Goal: Task Accomplishment & Management: Manage account settings

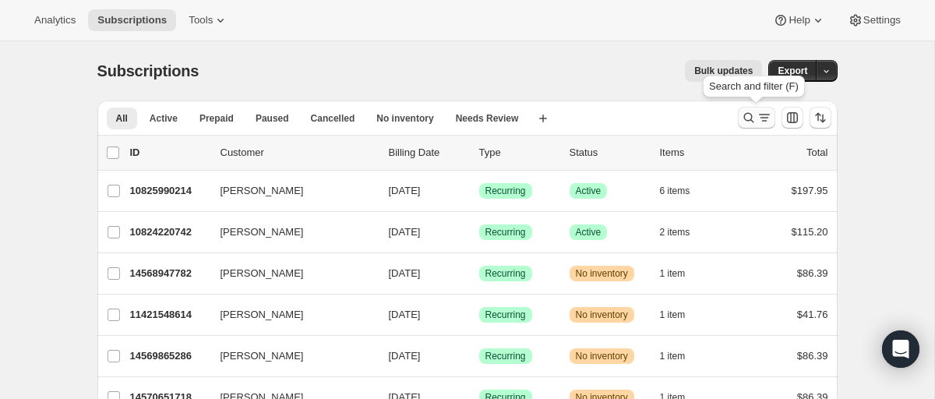
click at [747, 119] on icon "Search and filter results" at bounding box center [749, 118] width 16 height 16
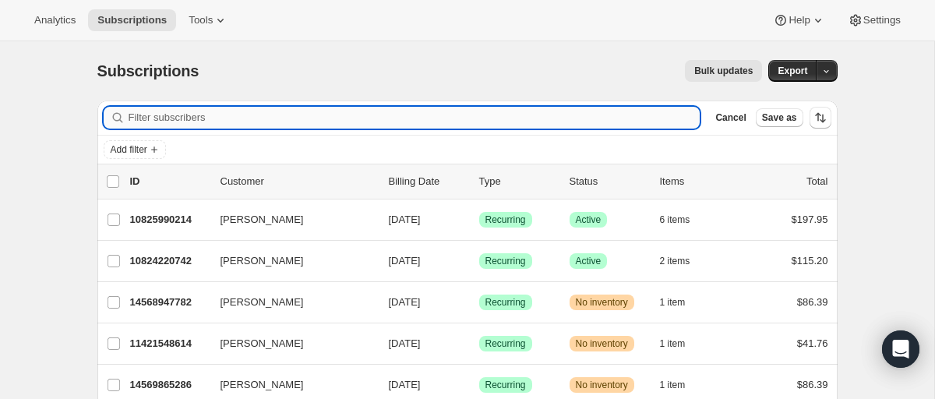
click at [252, 122] on input "Filter subscribers" at bounding box center [415, 118] width 572 height 22
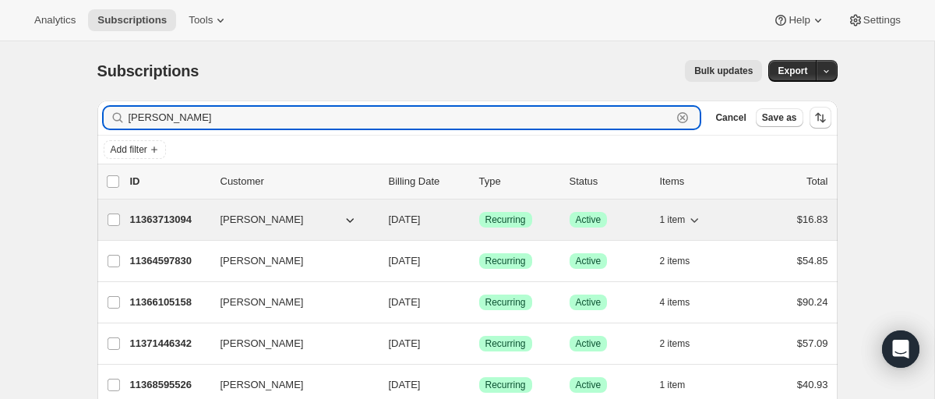
type input "[PERSON_NAME]"
click at [253, 215] on span "[PERSON_NAME]" at bounding box center [261, 220] width 83 height 16
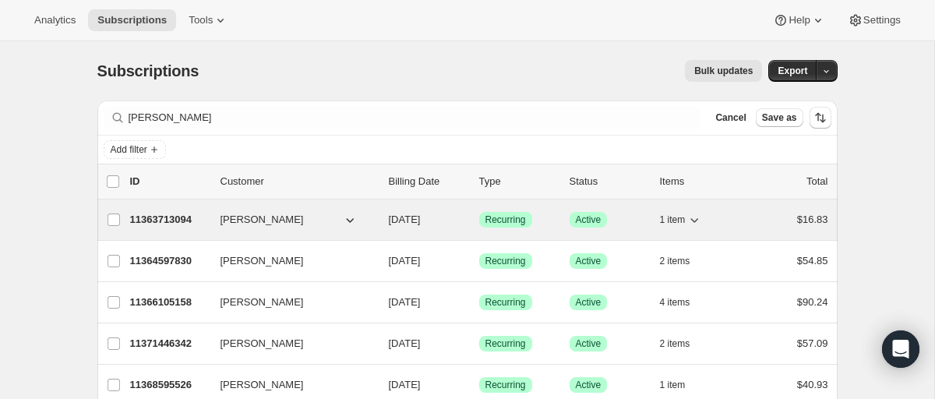
click at [256, 217] on span "[PERSON_NAME]" at bounding box center [261, 220] width 83 height 16
click at [171, 217] on p "11363713094" at bounding box center [169, 220] width 78 height 16
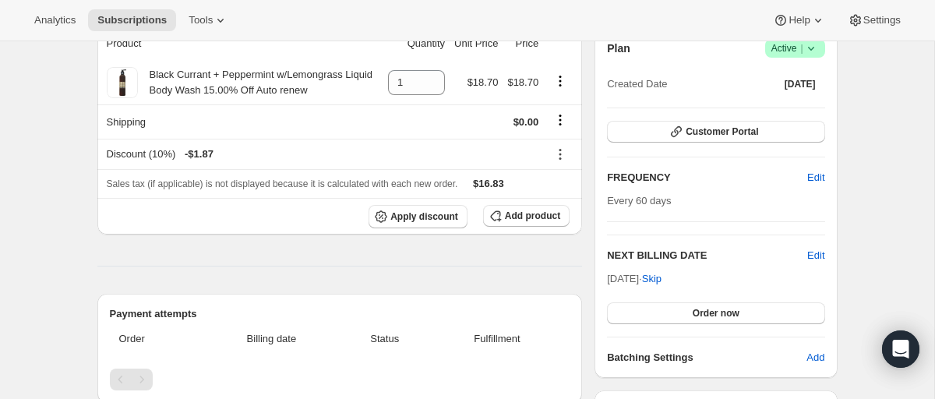
scroll to position [150, 0]
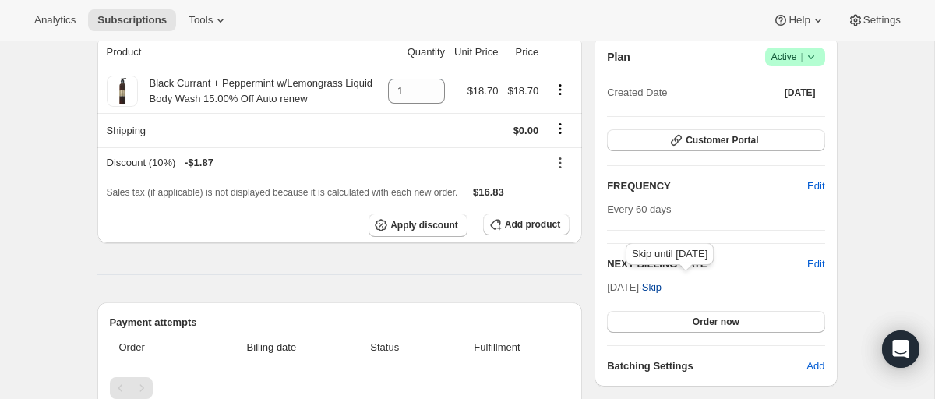
click at [661, 284] on span "Skip" at bounding box center [651, 288] width 19 height 16
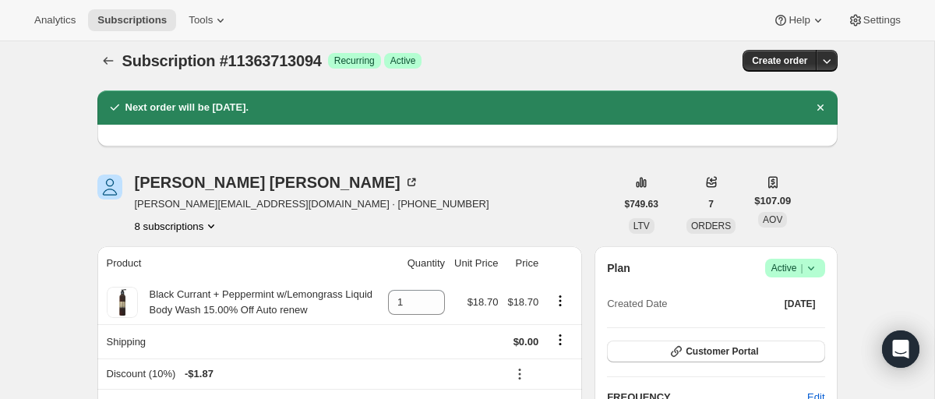
scroll to position [0, 0]
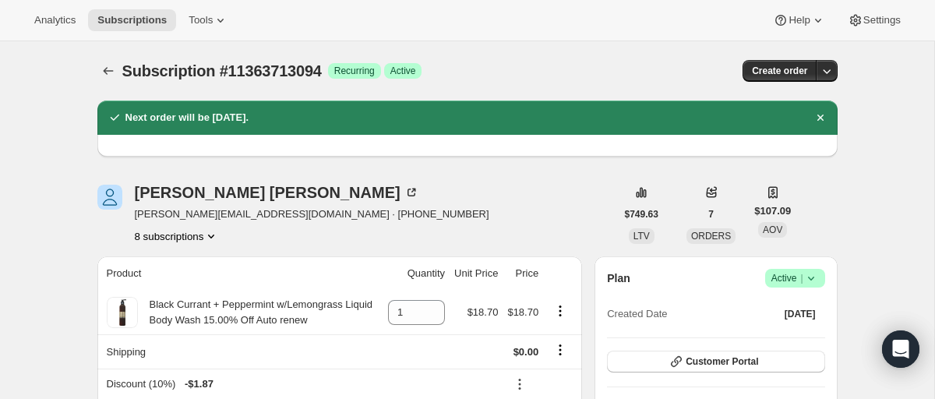
click at [217, 235] on icon "Product actions" at bounding box center [211, 236] width 16 height 16
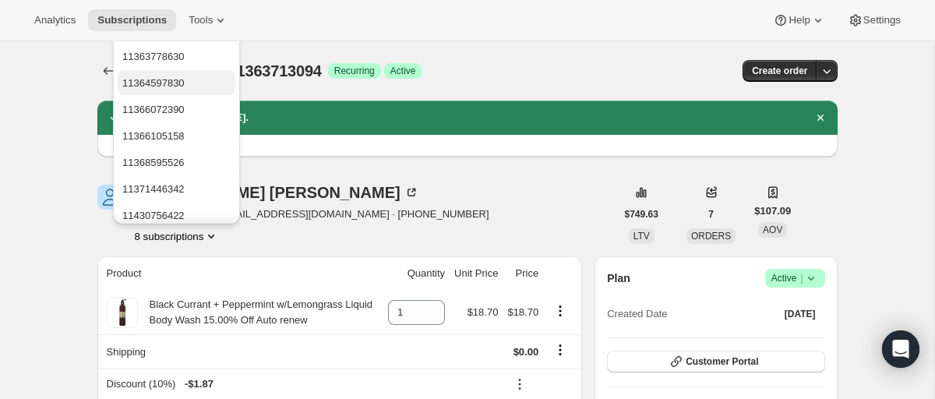
click at [164, 83] on span "11364597830" at bounding box center [153, 83] width 62 height 12
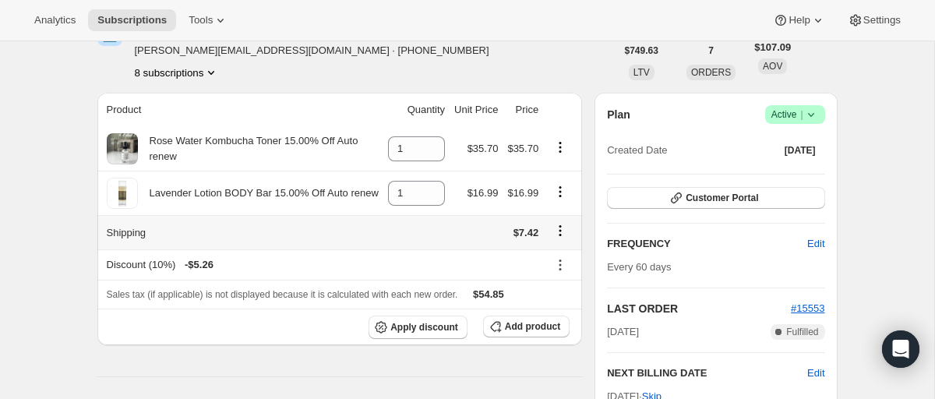
scroll to position [162, 0]
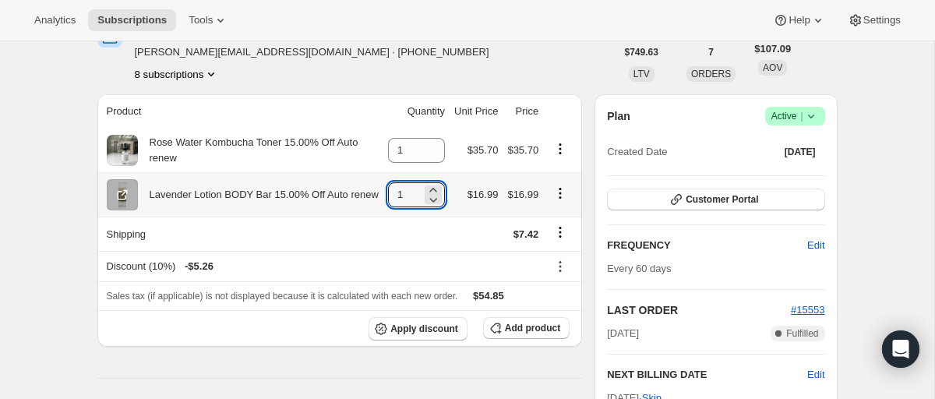
drag, startPoint x: 401, startPoint y: 193, endPoint x: 351, endPoint y: 202, distance: 50.6
click at [351, 202] on tr "Lavender Lotion BODY Bar 15.00% Off Auto renew 1 $16.99 $16.99" at bounding box center [339, 194] width 485 height 44
type input "3"
click at [213, 76] on icon "Product actions" at bounding box center [211, 74] width 16 height 16
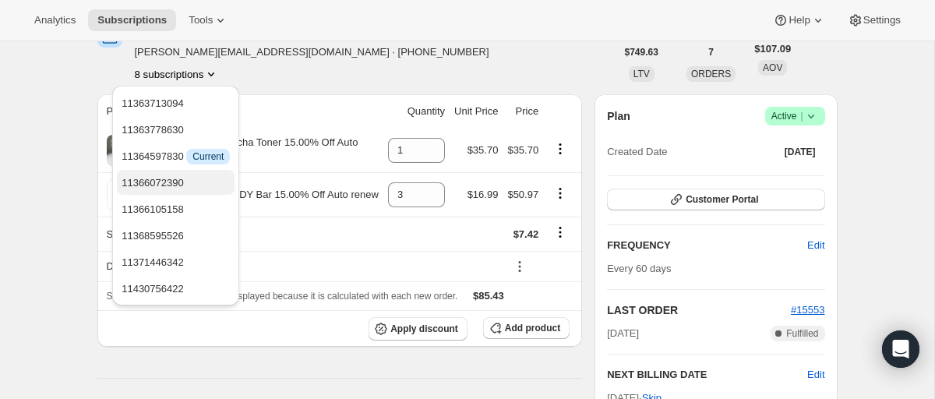
click at [159, 186] on span "11366072390" at bounding box center [153, 183] width 62 height 12
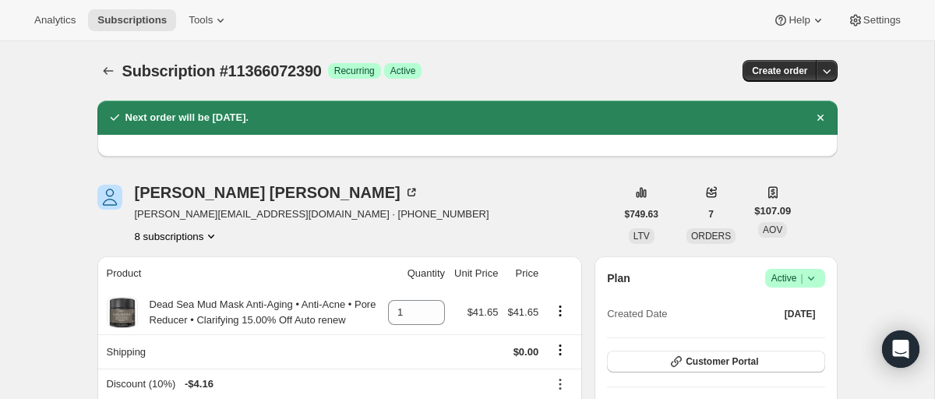
click at [206, 237] on button "8 subscriptions" at bounding box center [177, 236] width 85 height 16
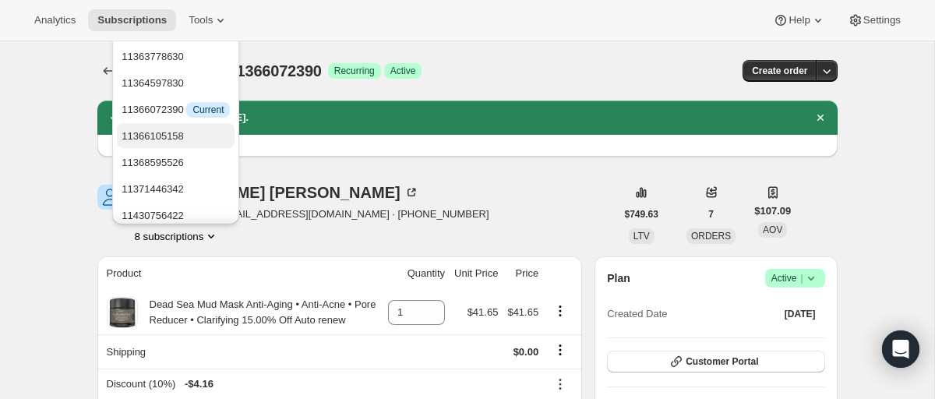
click at [169, 143] on span "11366105158" at bounding box center [176, 137] width 108 height 16
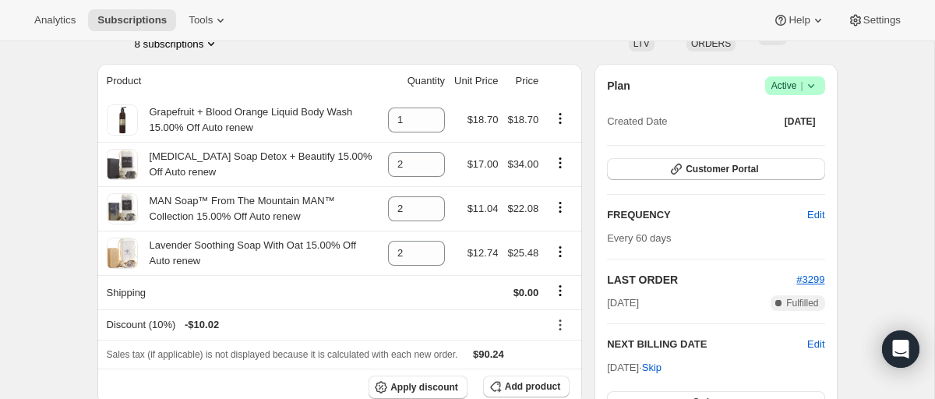
scroll to position [194, 0]
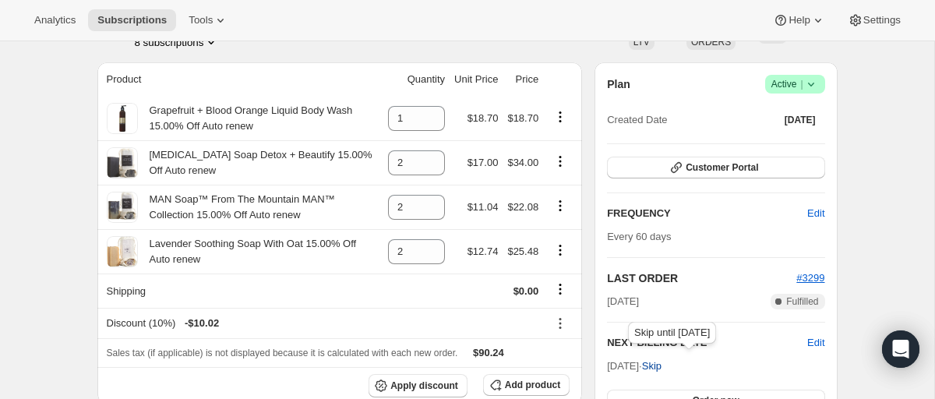
click at [661, 365] on span "Skip" at bounding box center [651, 366] width 19 height 16
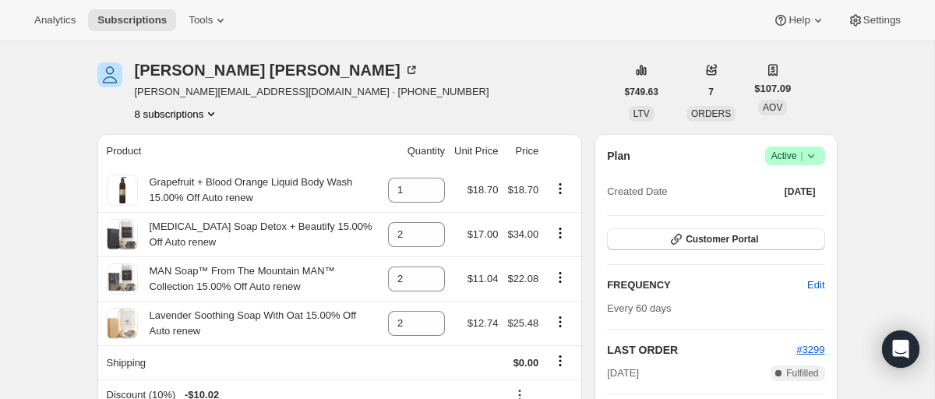
click at [212, 111] on icon "Product actions" at bounding box center [211, 114] width 16 height 16
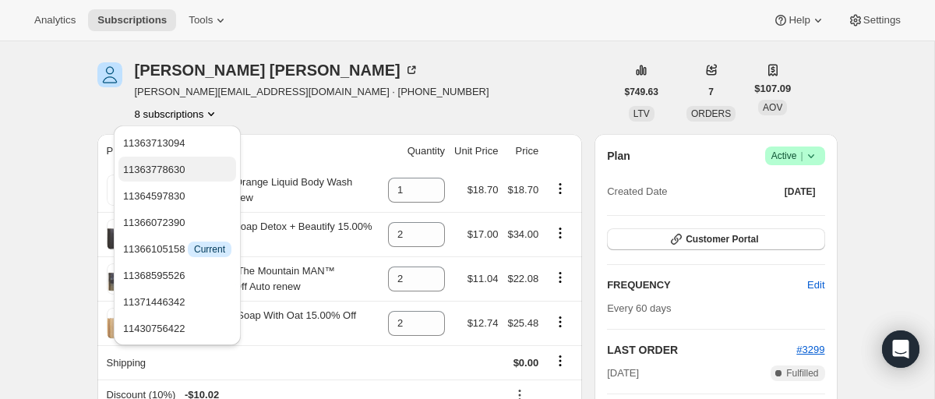
click at [175, 166] on span "11363778630" at bounding box center [154, 170] width 62 height 12
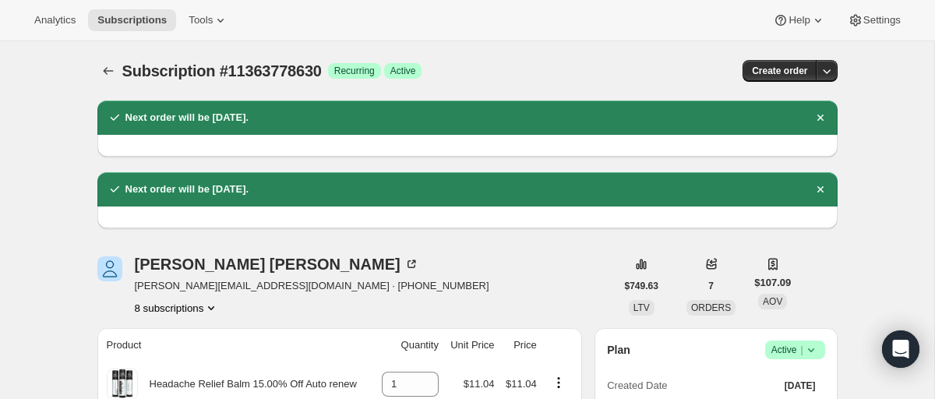
click at [208, 309] on icon "Product actions" at bounding box center [211, 308] width 16 height 16
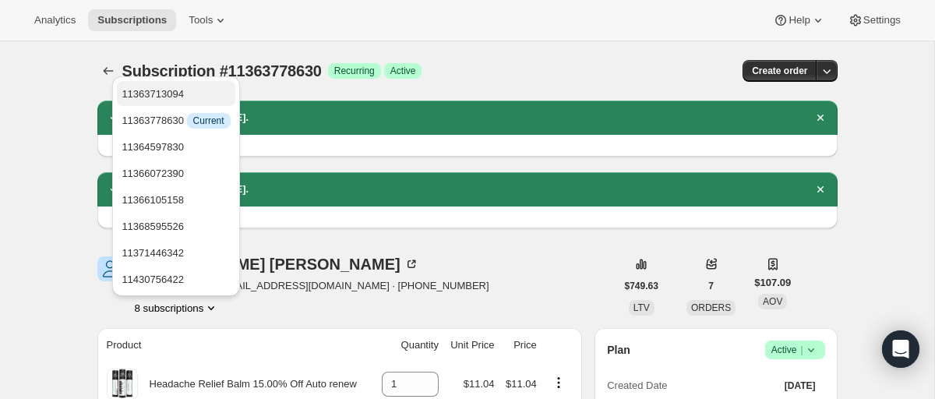
click at [166, 92] on span "11363713094" at bounding box center [153, 94] width 62 height 12
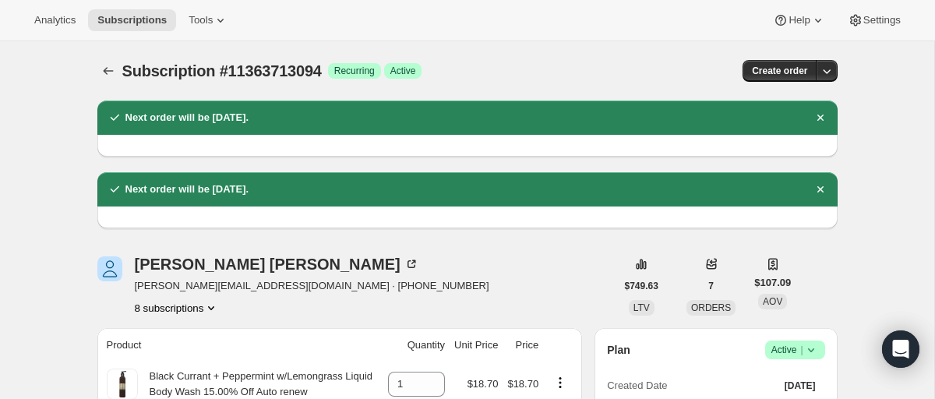
click at [213, 305] on icon "Product actions" at bounding box center [211, 308] width 16 height 16
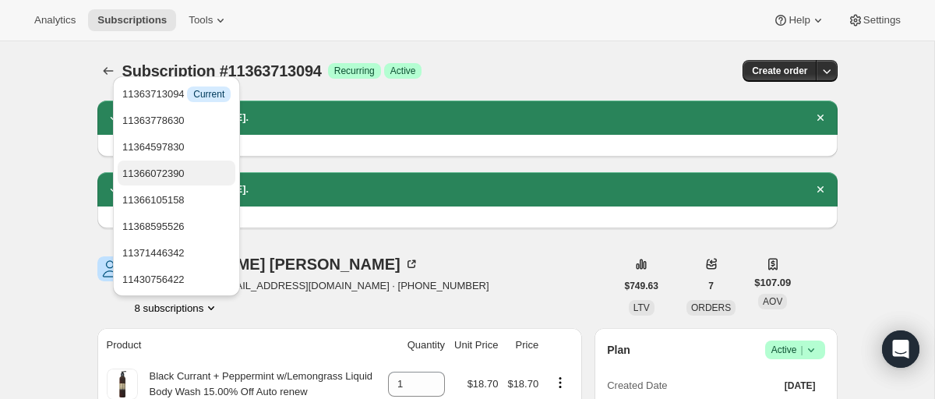
click at [166, 171] on span "11366072390" at bounding box center [153, 174] width 62 height 12
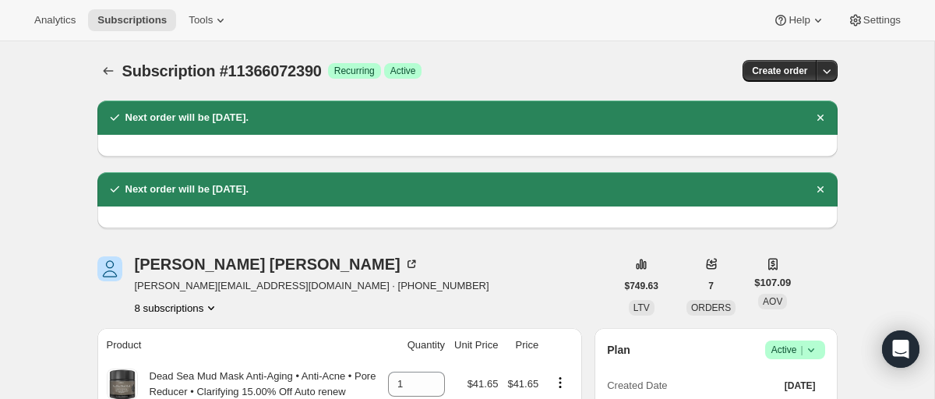
click at [214, 305] on icon "Product actions" at bounding box center [211, 308] width 16 height 16
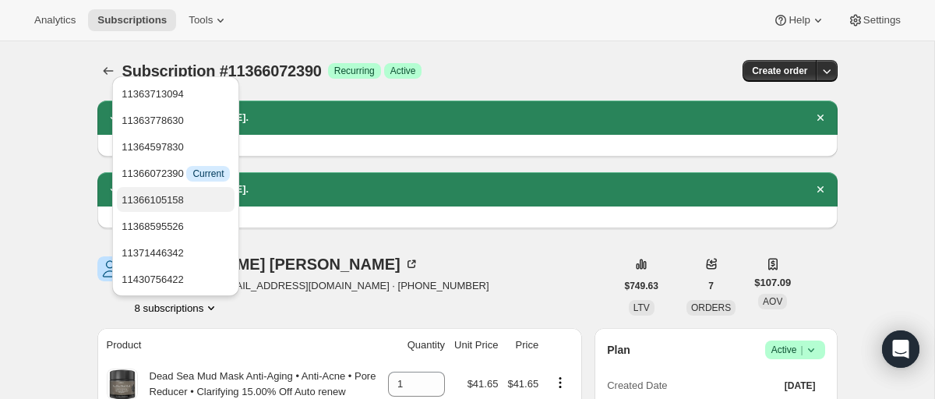
click at [167, 197] on span "11366105158" at bounding box center [153, 200] width 62 height 12
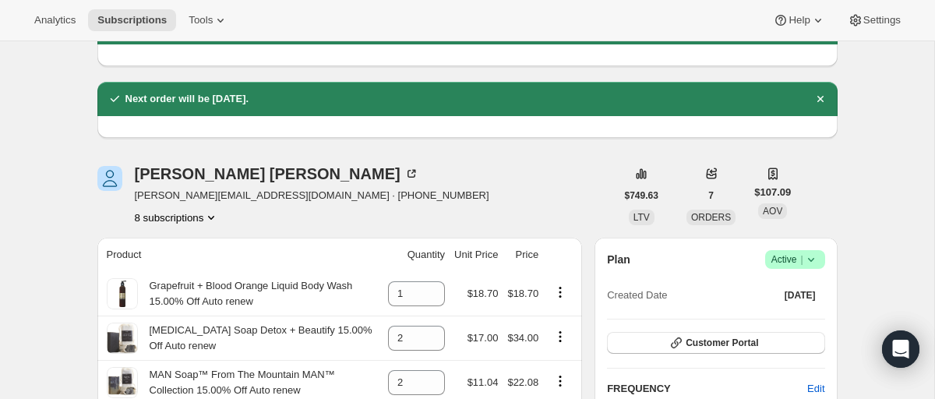
scroll to position [93, 0]
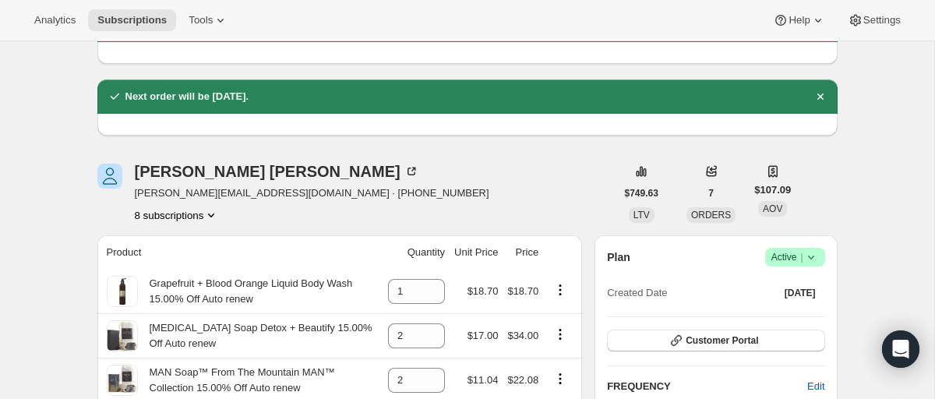
click at [211, 215] on icon "Product actions" at bounding box center [211, 215] width 16 height 16
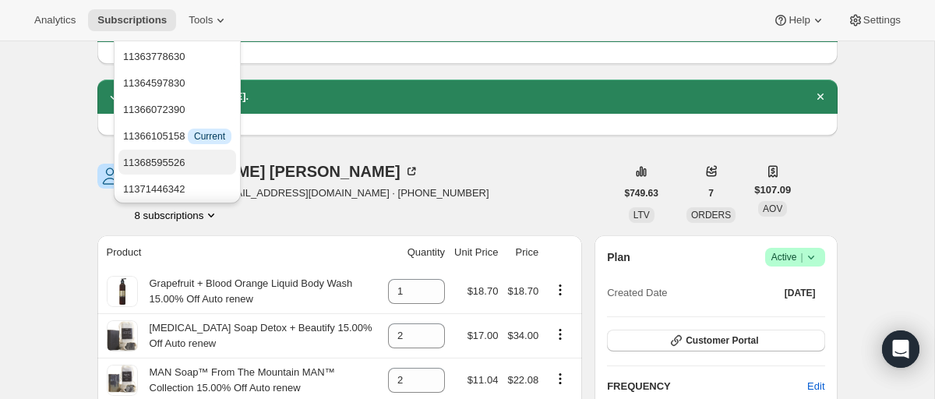
click at [170, 160] on span "11368595526" at bounding box center [154, 163] width 62 height 12
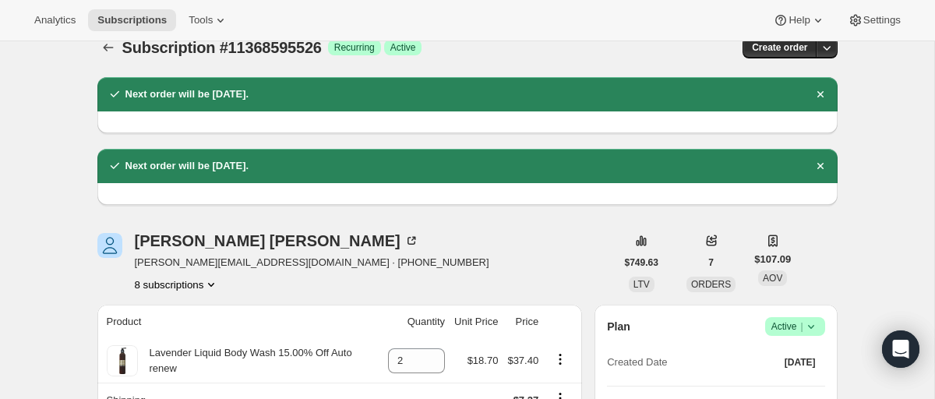
scroll to position [20, 0]
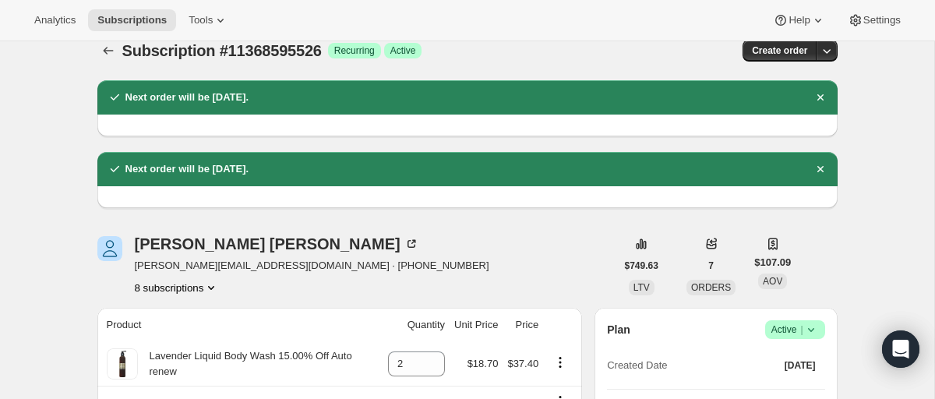
click at [213, 288] on icon "Product actions" at bounding box center [211, 288] width 16 height 16
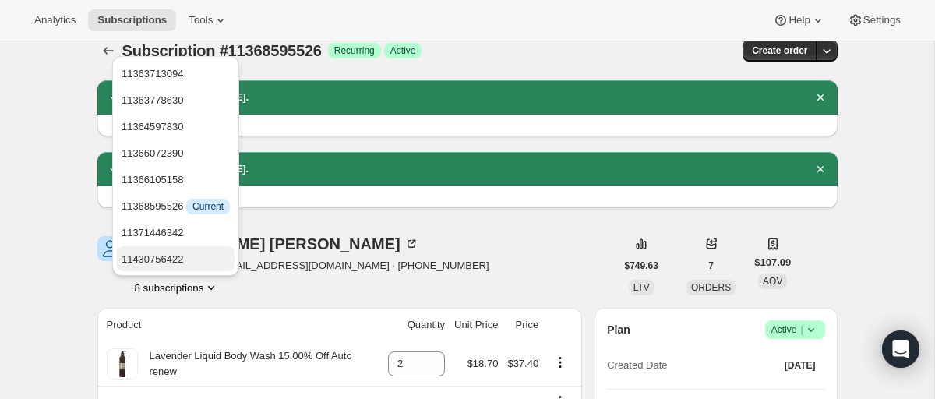
click at [166, 263] on span "11430756422" at bounding box center [153, 259] width 62 height 12
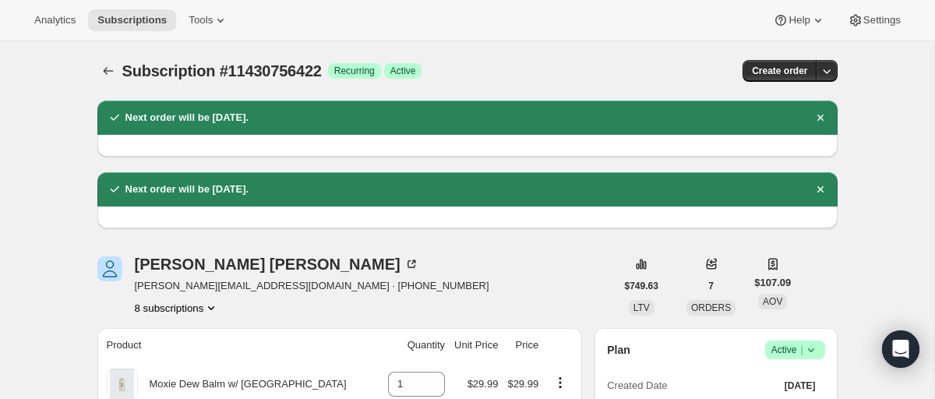
click at [215, 305] on icon "Product actions" at bounding box center [211, 308] width 16 height 16
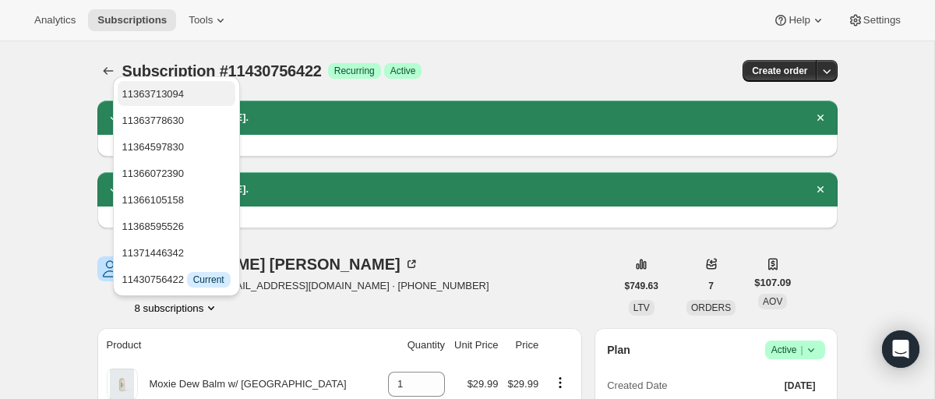
click at [160, 90] on span "11363713094" at bounding box center [153, 94] width 62 height 12
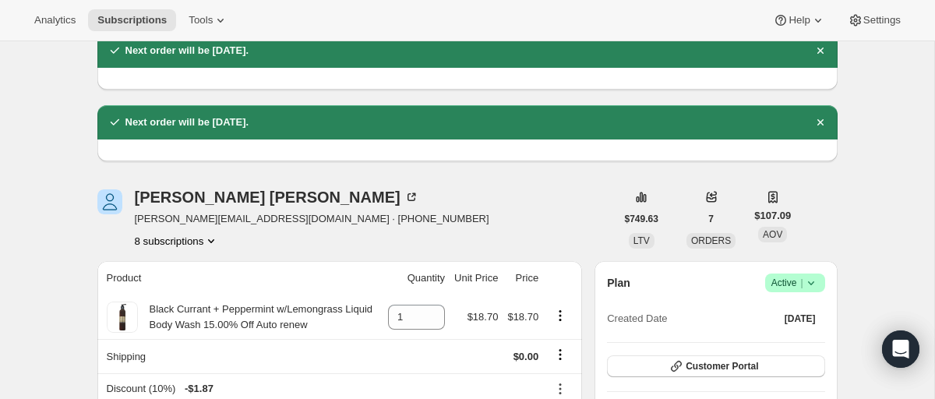
scroll to position [73, 0]
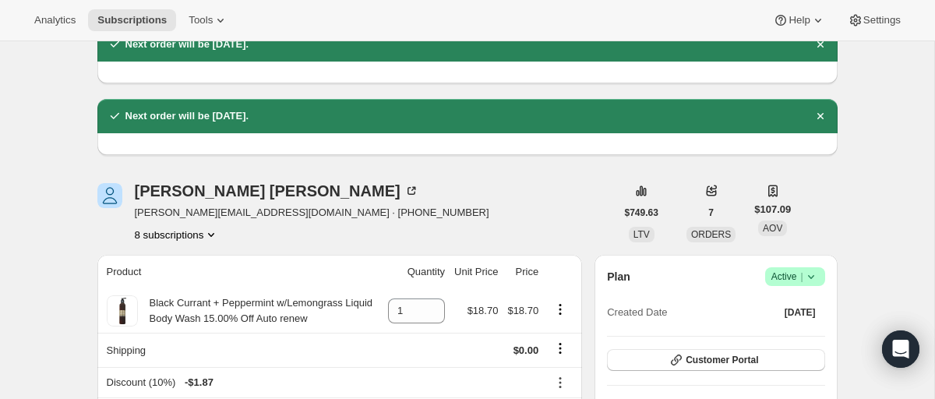
click at [213, 234] on icon "Product actions" at bounding box center [211, 235] width 6 height 4
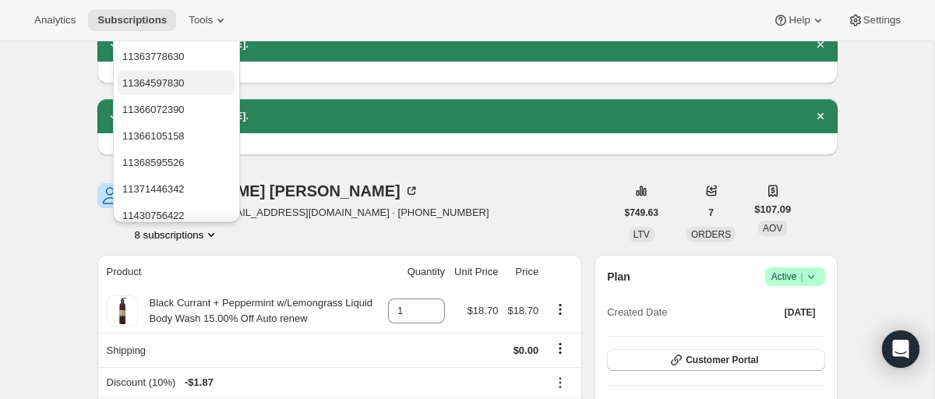
click at [170, 80] on span "11364597830" at bounding box center [153, 83] width 62 height 12
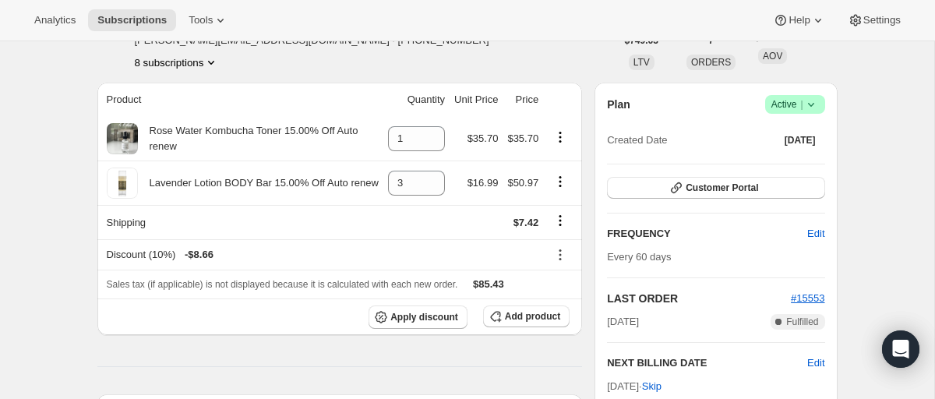
scroll to position [249, 0]
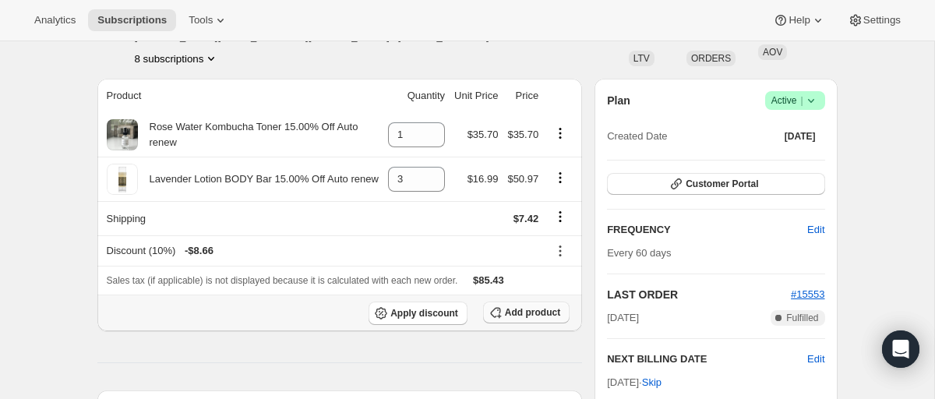
click at [525, 312] on span "Add product" at bounding box center [532, 312] width 55 height 12
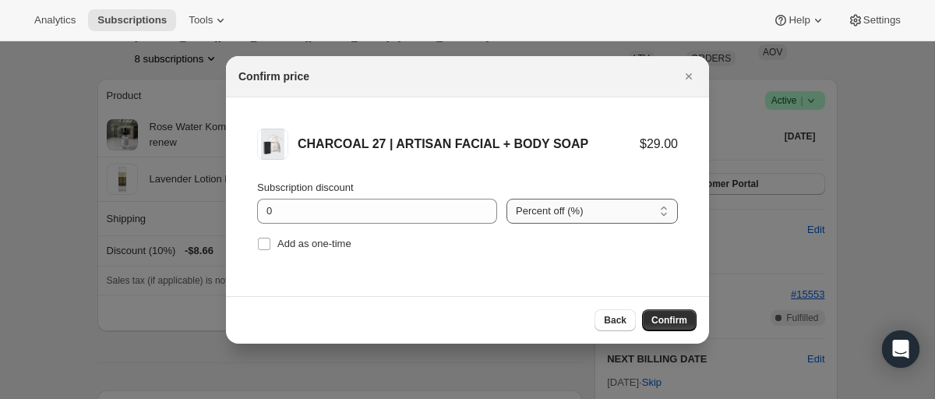
click at [662, 211] on select "Percent off (%) Amount off ($)" at bounding box center [591, 211] width 171 height 25
select select "fixed"
click at [506, 199] on select "Percent off (%) Amount off ($)" at bounding box center [591, 211] width 171 height 25
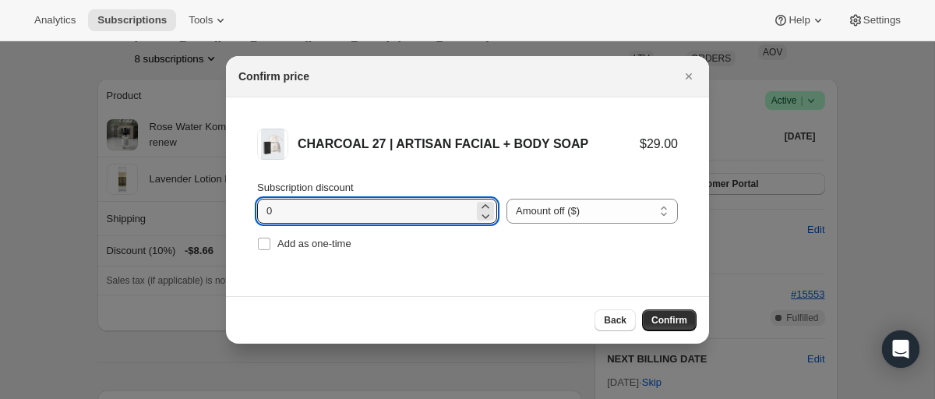
drag, startPoint x: 306, startPoint y: 210, endPoint x: 224, endPoint y: 216, distance: 82.8
type input "12.00"
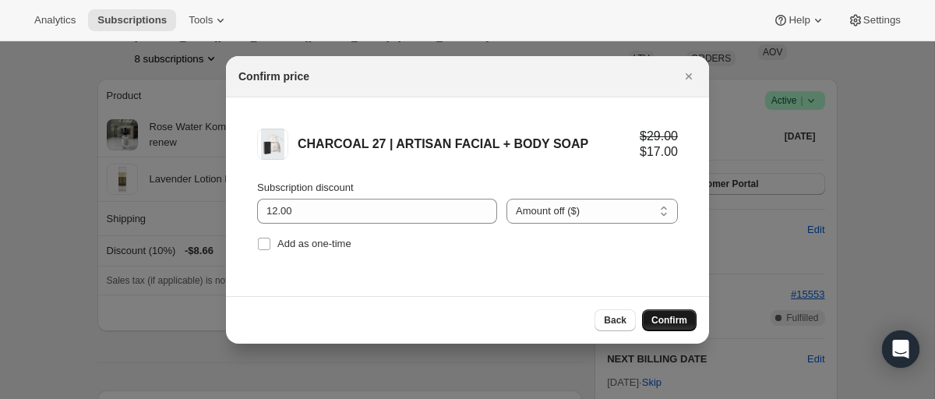
click at [665, 314] on span "Confirm" at bounding box center [669, 320] width 36 height 12
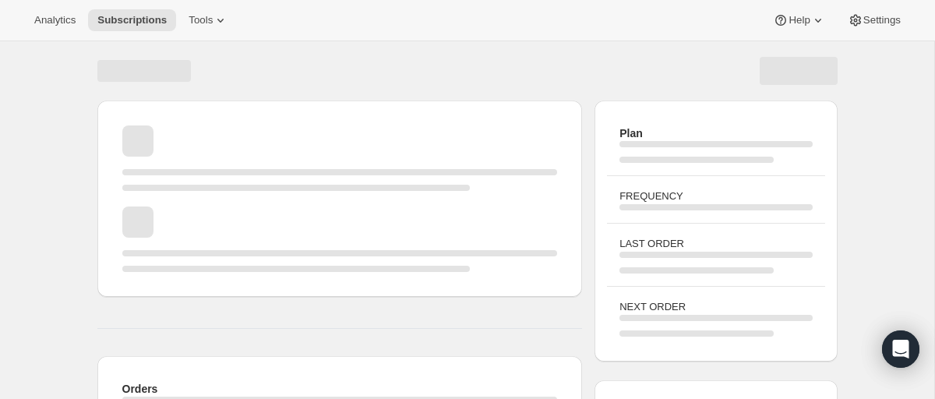
scroll to position [249, 0]
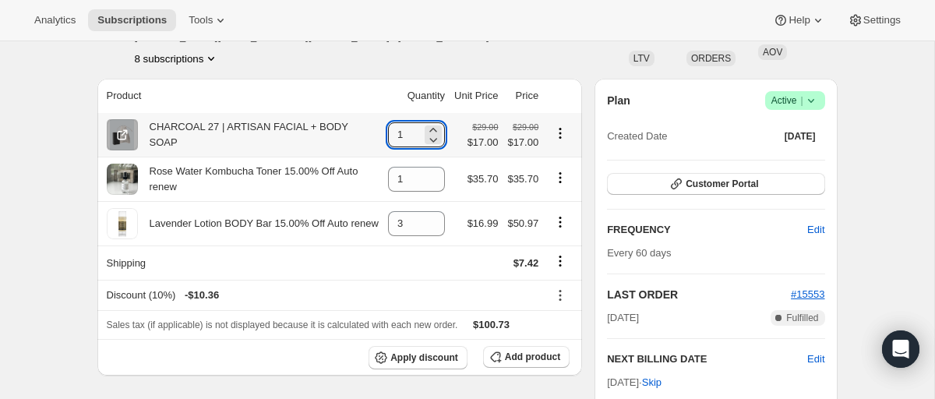
drag, startPoint x: 400, startPoint y: 135, endPoint x: 347, endPoint y: 138, distance: 53.1
click at [347, 138] on tr "CHARCOAL 27 | ARTISAN FACIAL + BODY SOAP 1 $29.00 $17.00 $29.00 $17.00" at bounding box center [339, 135] width 485 height 44
type input "2"
click at [520, 360] on span "Add product" at bounding box center [532, 357] width 55 height 12
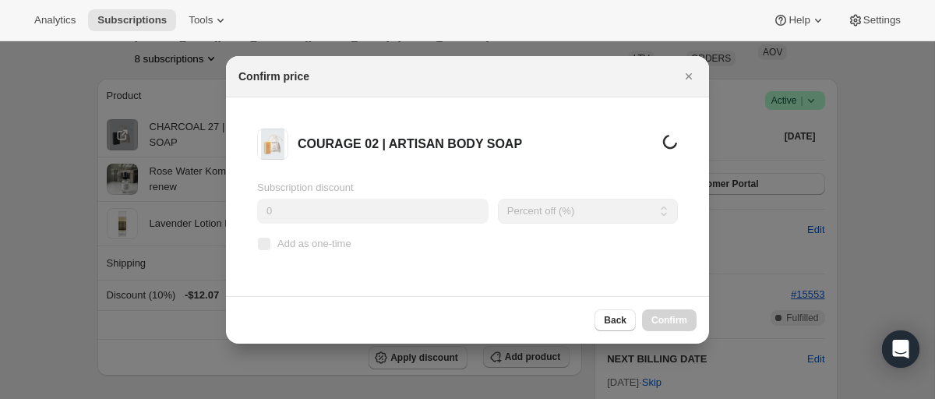
scroll to position [0, 0]
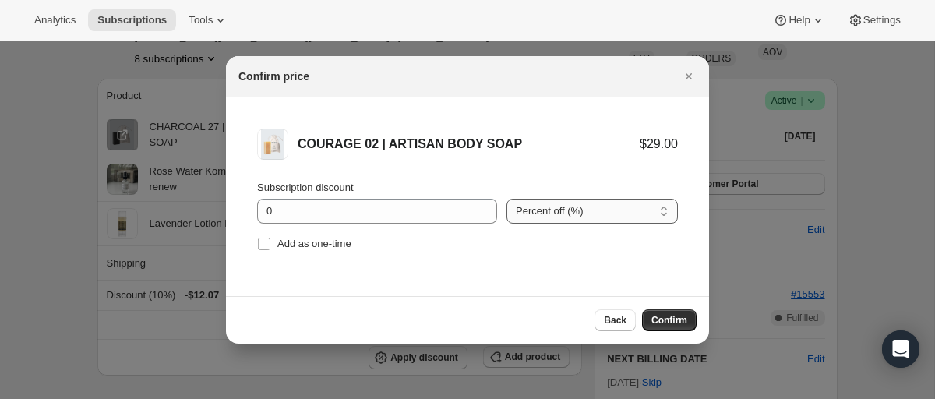
click at [661, 210] on select "Percent off (%) Amount off ($)" at bounding box center [591, 211] width 171 height 25
select select "fixed"
click at [506, 199] on select "Percent off (%) Amount off ($)" at bounding box center [591, 211] width 171 height 25
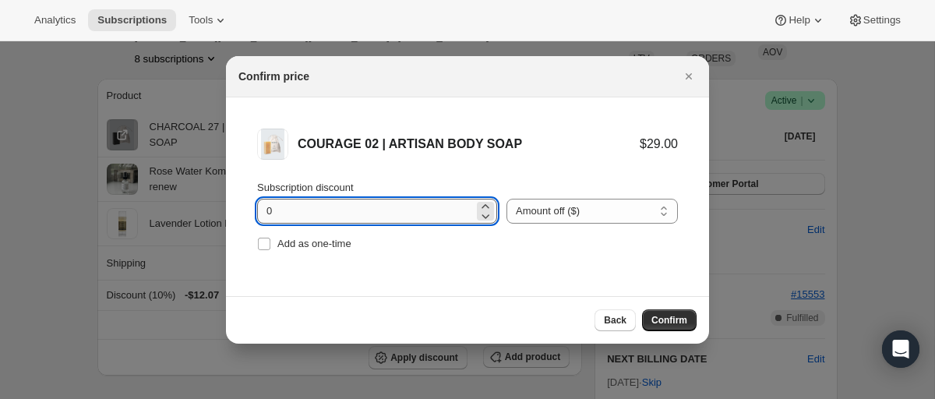
click at [311, 210] on input "0" at bounding box center [365, 211] width 217 height 25
type input "2"
type input "16.26"
click at [673, 316] on span "Confirm" at bounding box center [669, 320] width 36 height 12
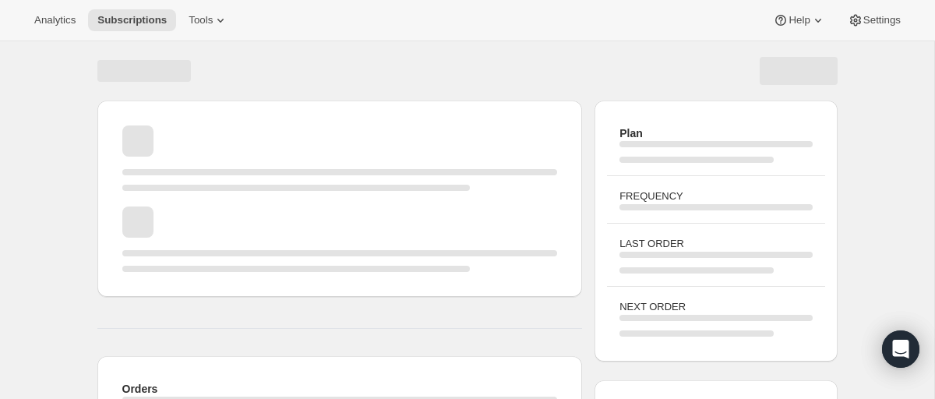
scroll to position [249, 0]
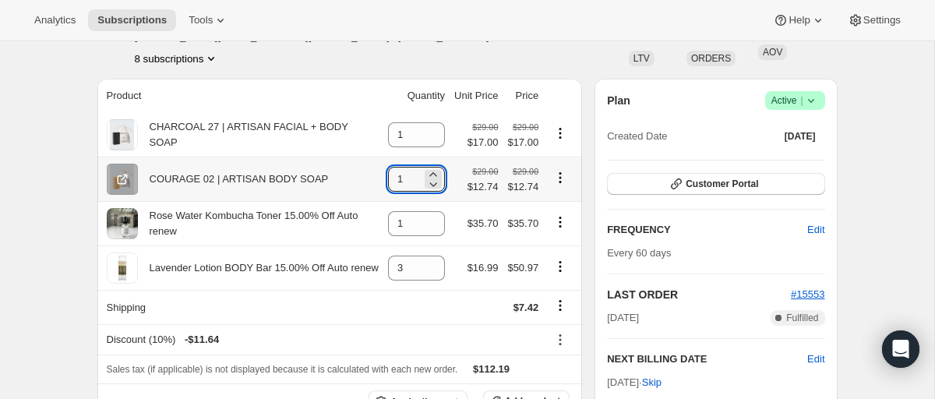
drag, startPoint x: 402, startPoint y: 180, endPoint x: 342, endPoint y: 185, distance: 60.2
click at [342, 185] on tr "COURAGE 02 | ARTISAN BODY SOAP 1 $29.00 $12.74 $29.00 $12.74" at bounding box center [339, 179] width 485 height 44
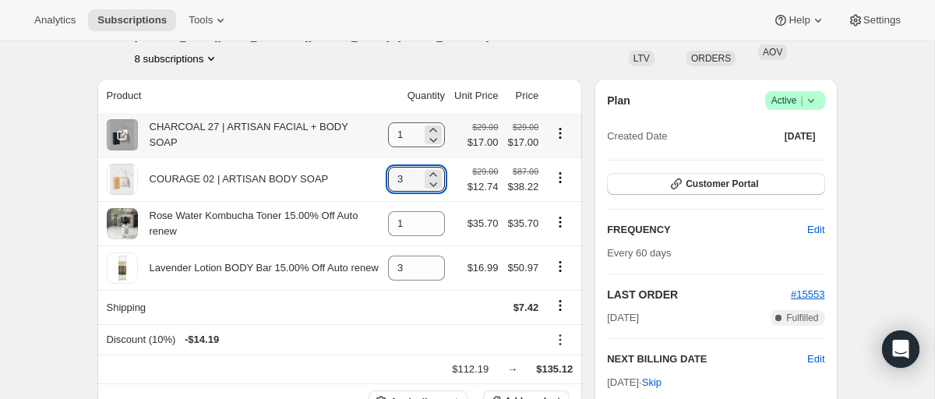
type input "3"
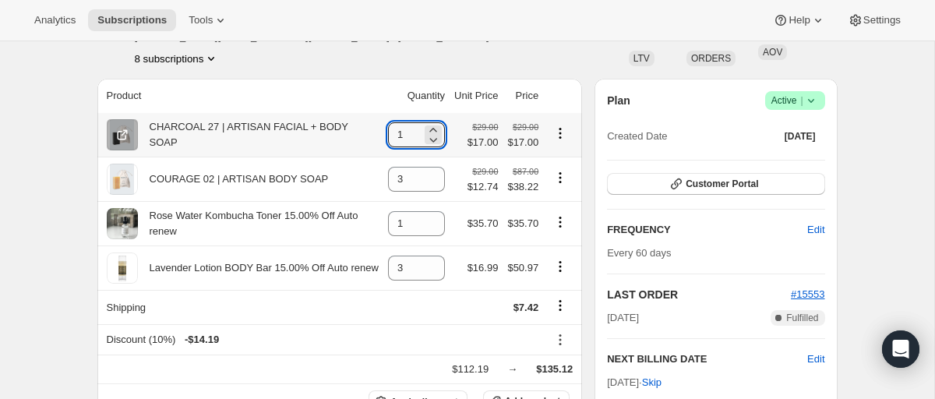
drag, startPoint x: 402, startPoint y: 138, endPoint x: 368, endPoint y: 136, distance: 34.3
click at [368, 136] on tr "CHARCOAL 27 | ARTISAN FACIAL + BODY SOAP 1 $29.00 $17.00 $29.00 $17.00" at bounding box center [339, 135] width 485 height 44
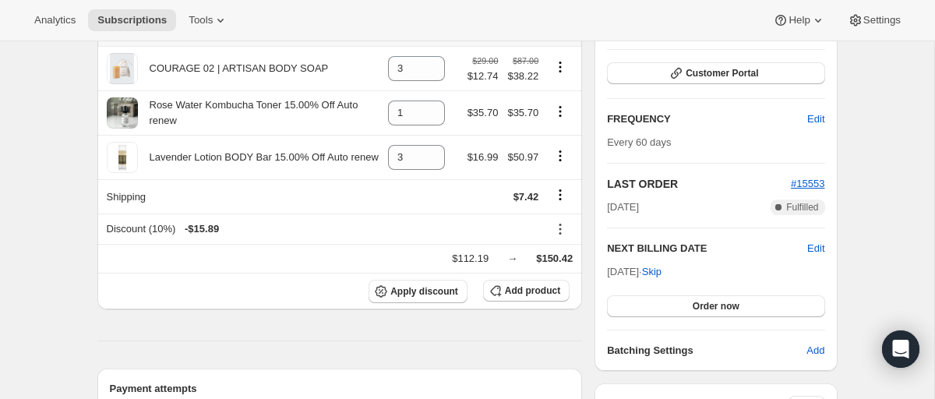
scroll to position [362, 0]
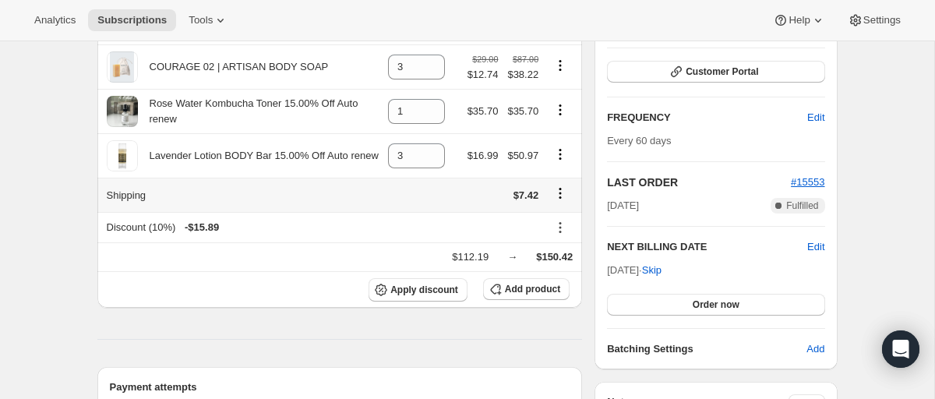
type input "2"
click at [561, 196] on icon "Shipping actions" at bounding box center [560, 193] width 16 height 16
click at [557, 226] on span "Edit shipping rate" at bounding box center [558, 225] width 78 height 12
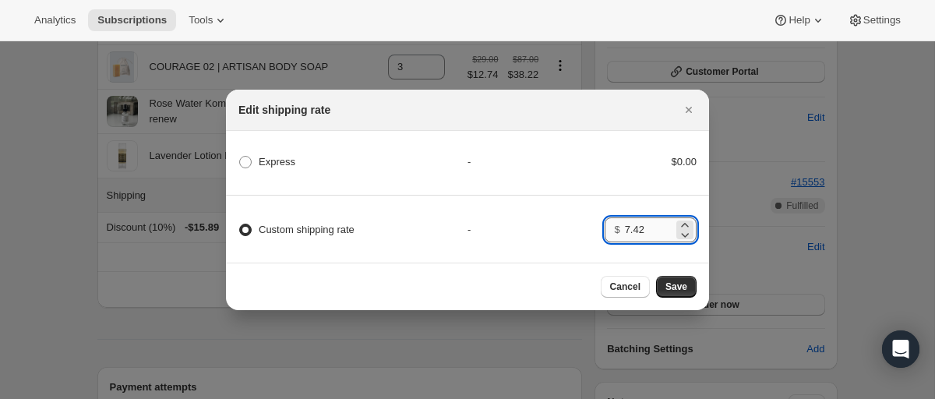
drag, startPoint x: 623, startPoint y: 229, endPoint x: 669, endPoint y: 234, distance: 47.0
click at [669, 234] on div "$ 7.42" at bounding box center [651, 229] width 92 height 25
type input "7"
type input "0.00"
click at [677, 291] on span "Save" at bounding box center [676, 286] width 22 height 12
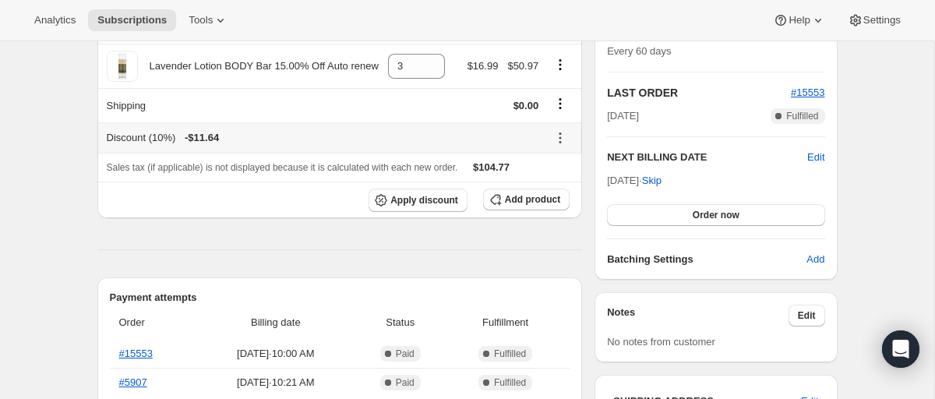
scroll to position [524, 0]
click at [715, 214] on span "Order now" at bounding box center [716, 214] width 47 height 12
click at [715, 214] on span "Click to confirm" at bounding box center [715, 214] width 71 height 12
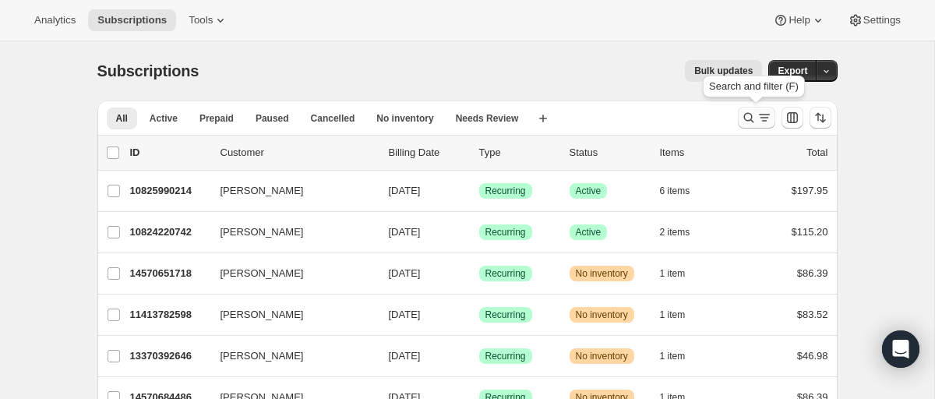
click at [749, 116] on icon "Search and filter results" at bounding box center [749, 118] width 16 height 16
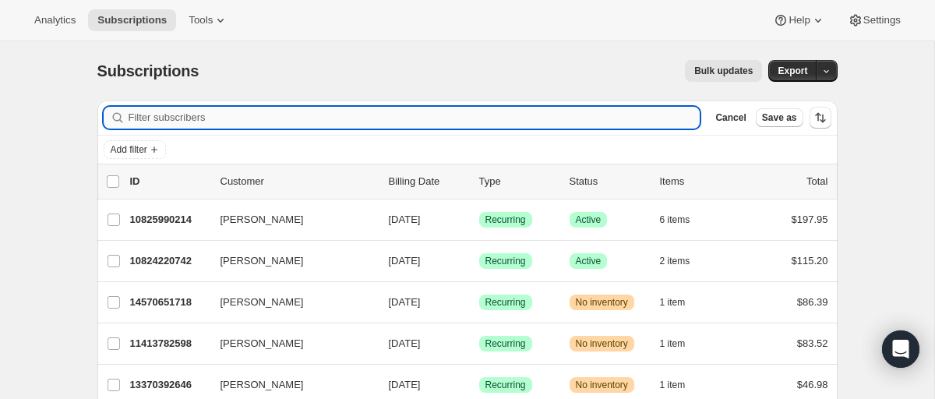
click at [302, 118] on input "Filter subscribers" at bounding box center [415, 118] width 572 height 22
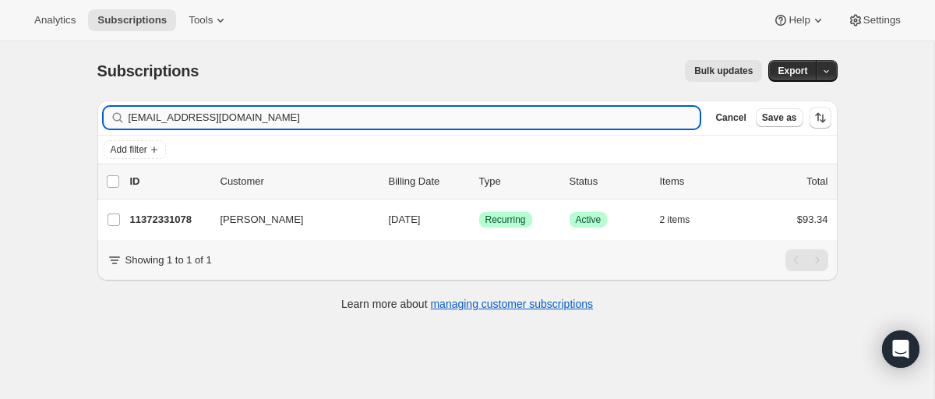
click at [133, 119] on input "aprilrblanco@yahoo.com" at bounding box center [415, 118] width 572 height 22
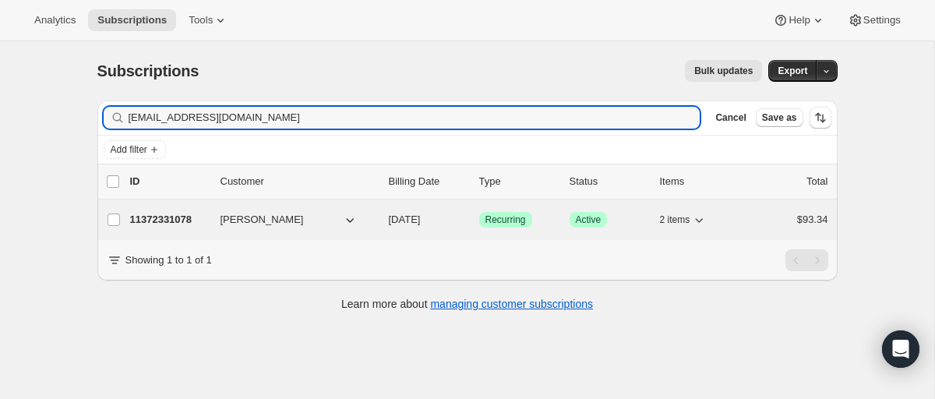
type input "aprilrblanco@yahoo.com"
click at [180, 217] on p "11372331078" at bounding box center [169, 220] width 78 height 16
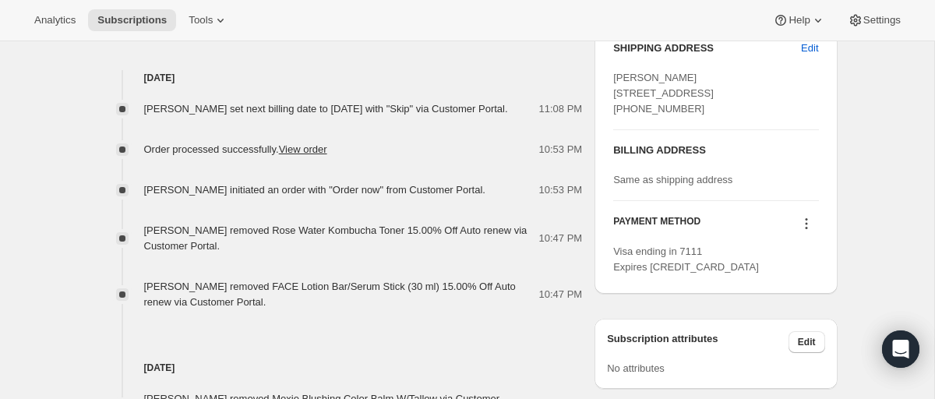
scroll to position [663, 0]
